Goal: Task Accomplishment & Management: Use online tool/utility

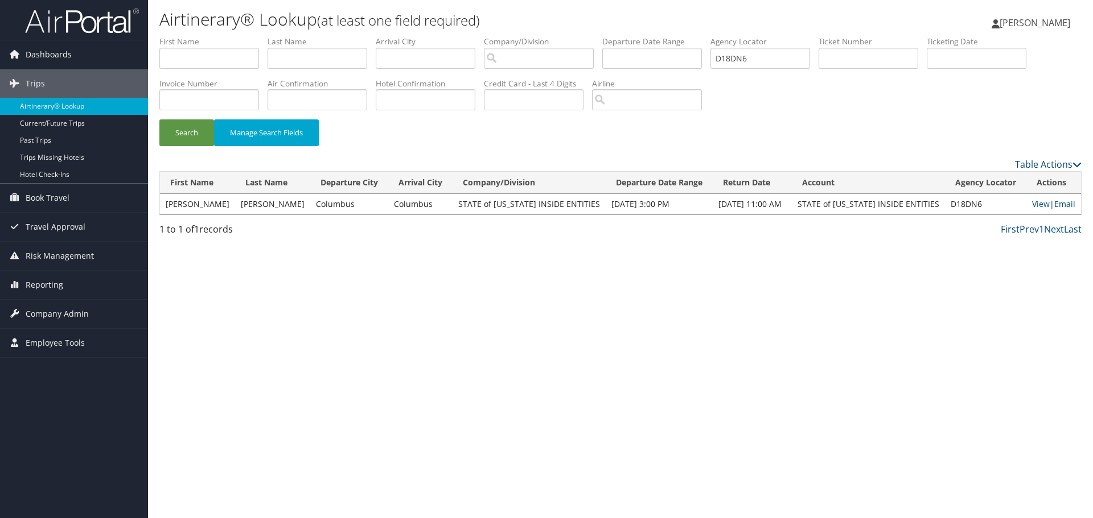
click at [34, 31] on img at bounding box center [82, 20] width 114 height 27
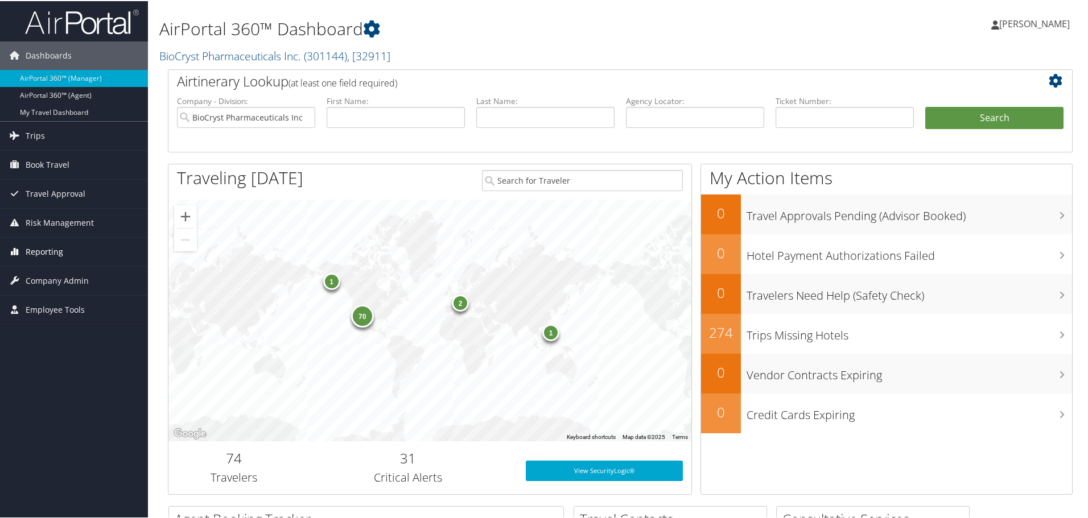
click at [57, 258] on span "Reporting" at bounding box center [45, 251] width 38 height 28
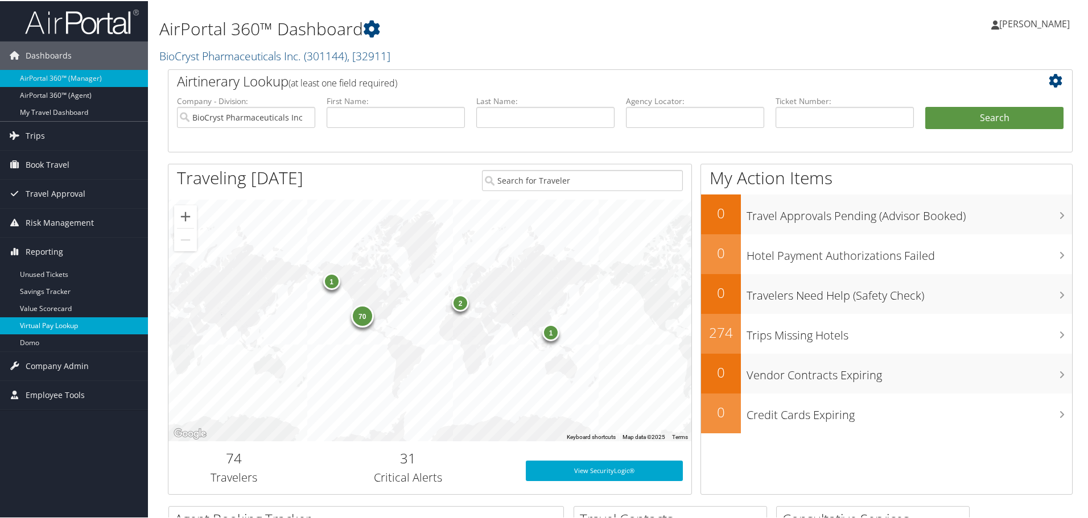
click at [50, 326] on link "Virtual Pay Lookup" at bounding box center [74, 324] width 148 height 17
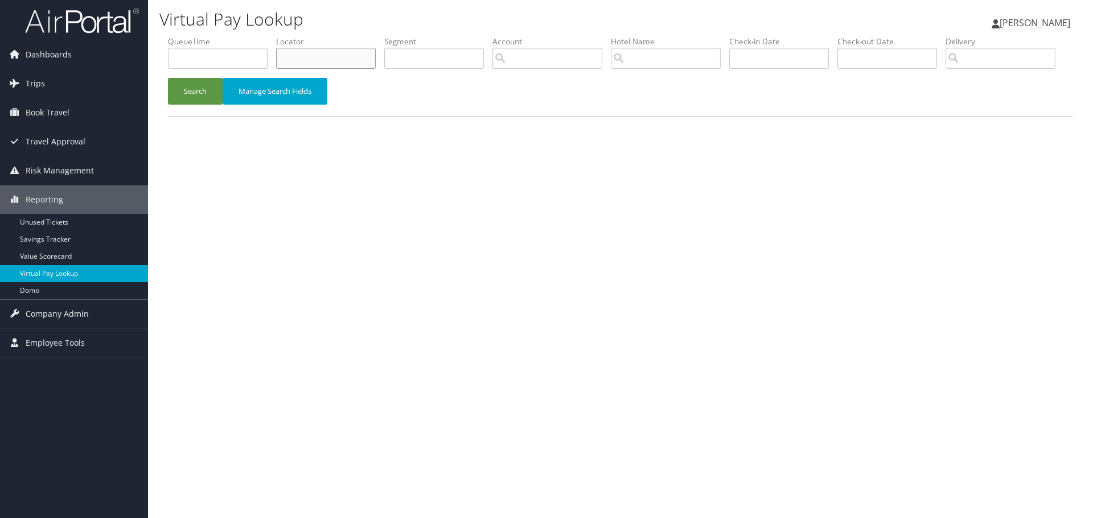
click at [311, 56] on input "text" at bounding box center [326, 58] width 100 height 21
paste input "D5MY71"
type input "D5MY71"
click at [186, 105] on button "Search" at bounding box center [195, 91] width 55 height 27
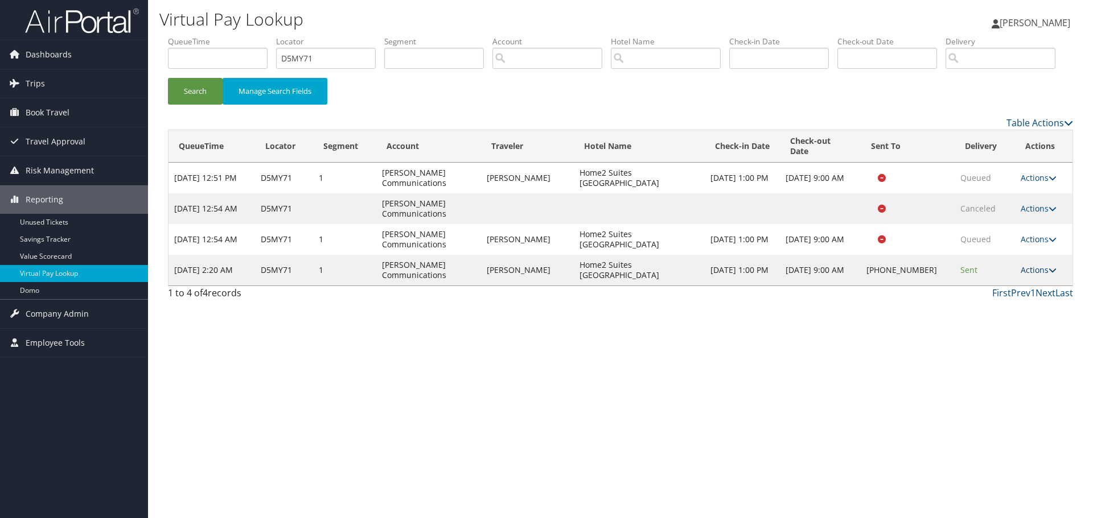
click at [1036, 275] on link "Actions" at bounding box center [1038, 270] width 36 height 11
click at [996, 306] on link "Logs" at bounding box center [1003, 295] width 97 height 19
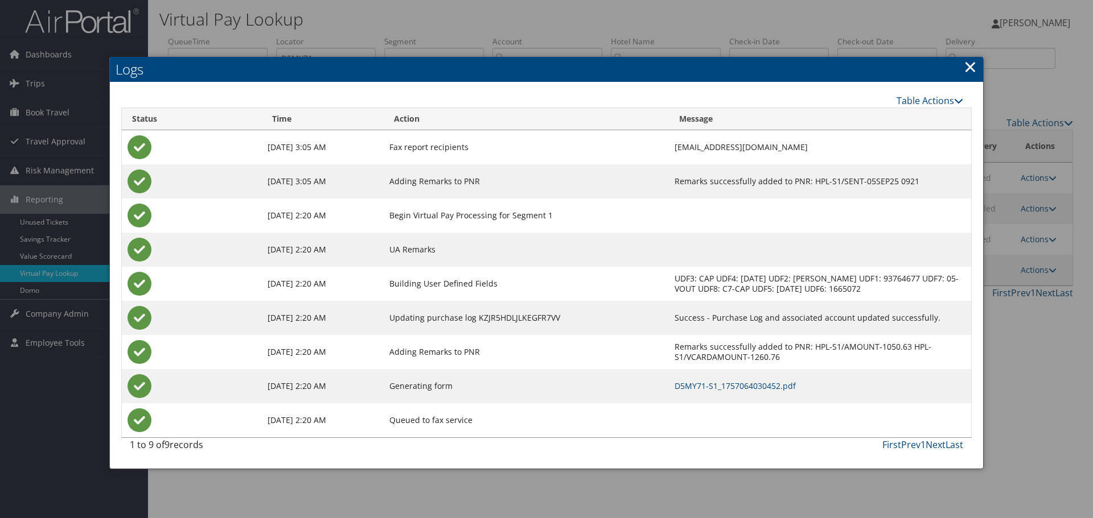
click at [252, 34] on div at bounding box center [546, 259] width 1093 height 518
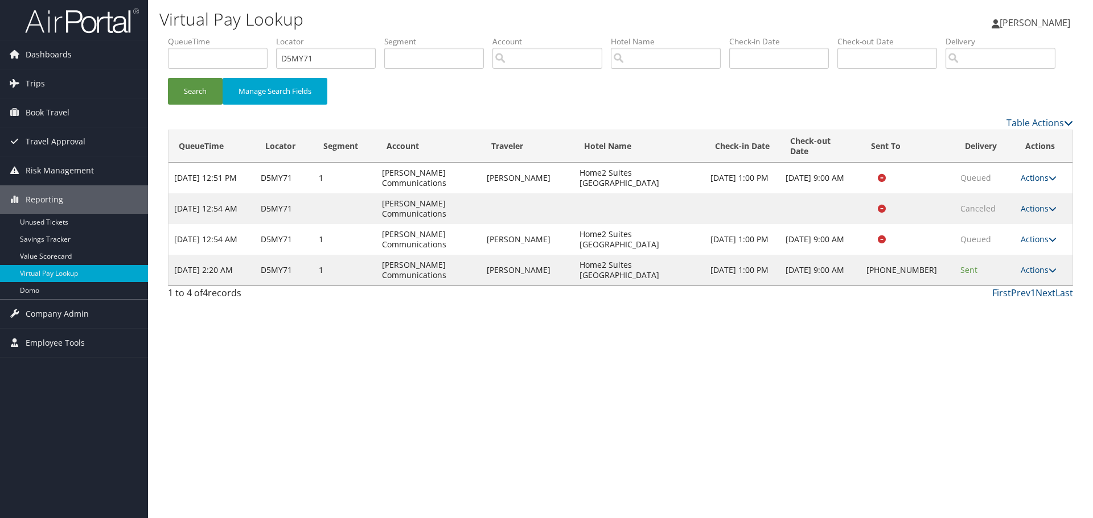
drag, startPoint x: 92, startPoint y: 22, endPoint x: 135, endPoint y: 24, distance: 42.7
click at [92, 23] on img at bounding box center [82, 20] width 114 height 27
